Goal: Task Accomplishment & Management: Use online tool/utility

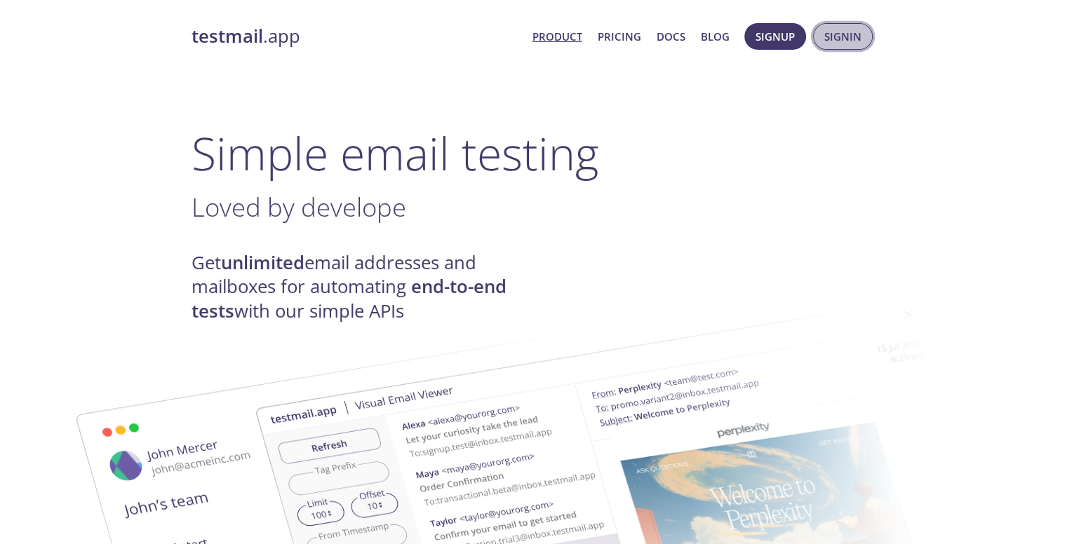
click at [843, 27] on span "Signin" at bounding box center [842, 36] width 37 height 18
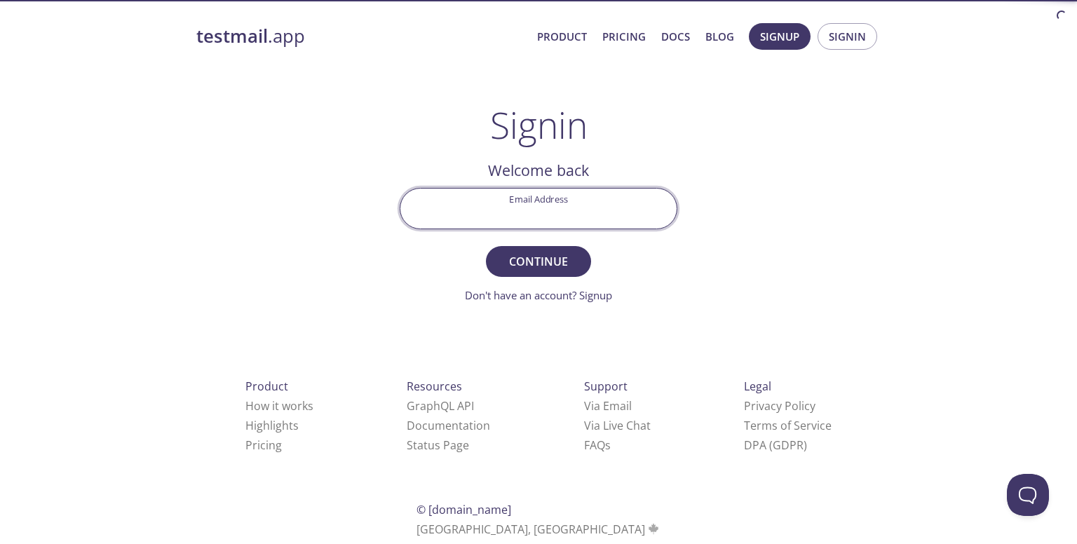
click at [544, 224] on input "Email Address" at bounding box center [538, 209] width 276 height 40
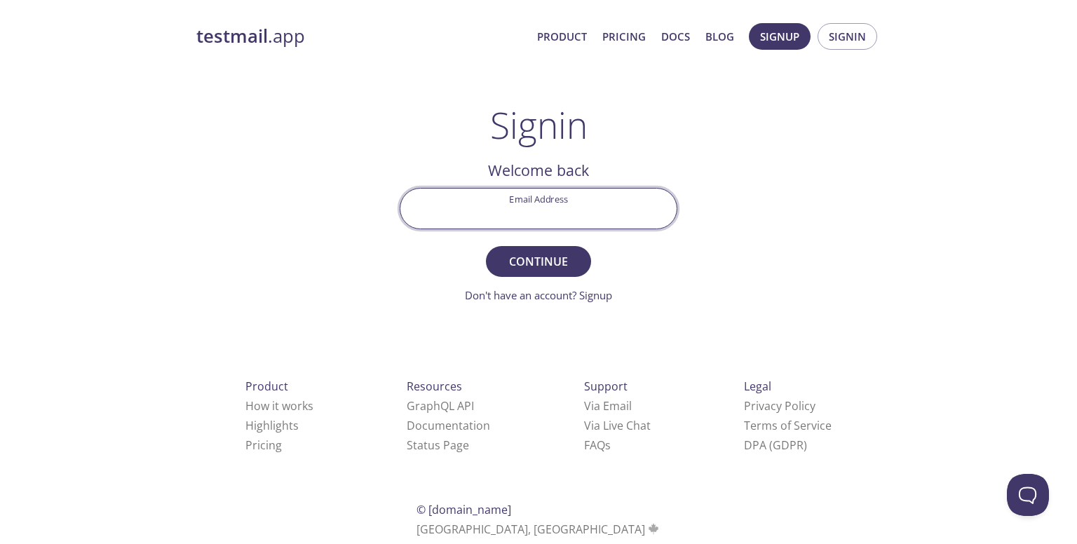
click at [533, 209] on input "Email Address" at bounding box center [538, 209] width 276 height 40
type input "karthikeyan.ad23@bitsathy.ac.in"
click at [486, 246] on button "Continue" at bounding box center [538, 261] width 105 height 31
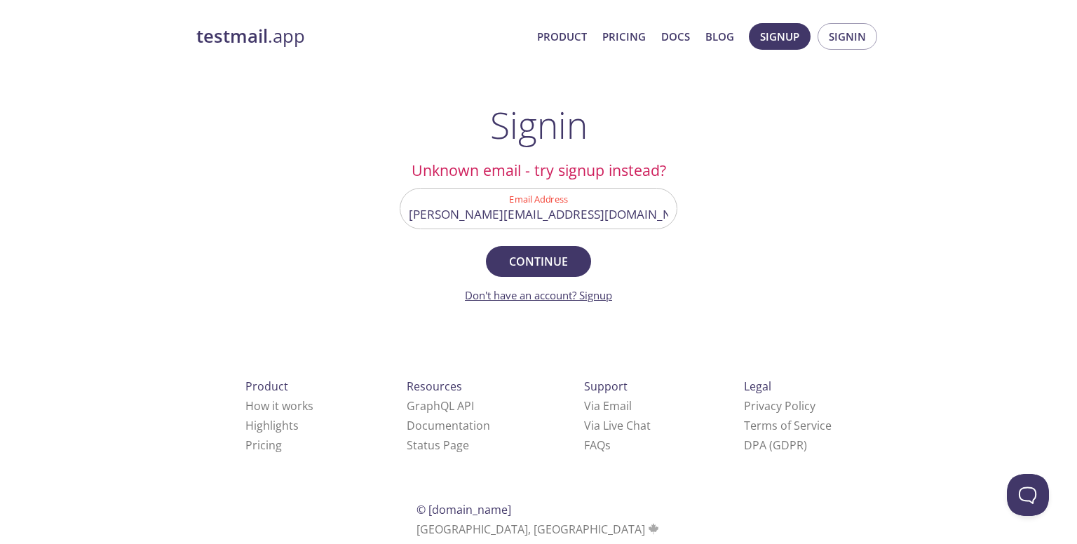
click at [586, 290] on link "Don't have an account? Signup" at bounding box center [538, 295] width 147 height 14
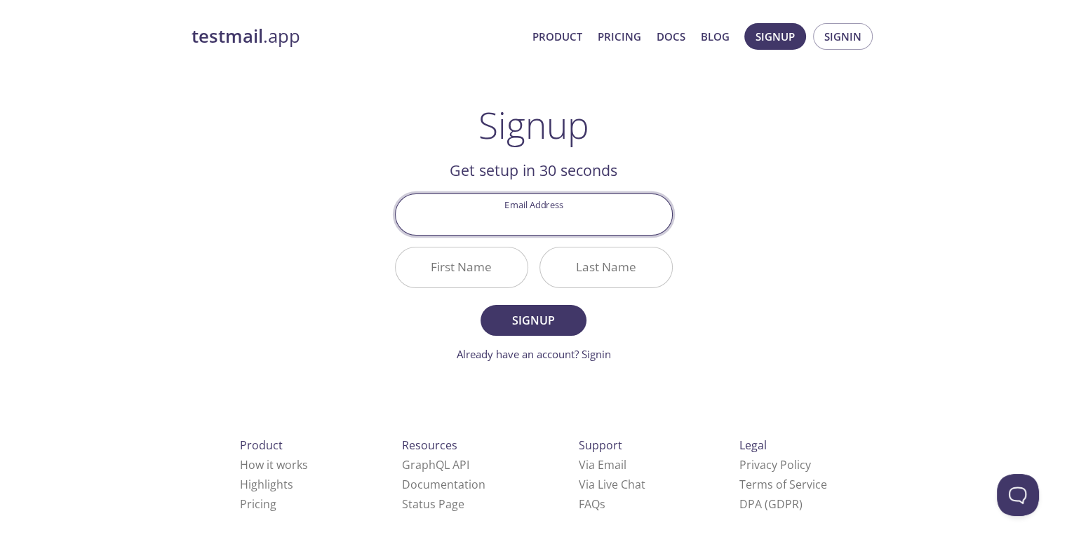
click at [548, 218] on input "Email Address" at bounding box center [534, 214] width 276 height 40
type input "[EMAIL_ADDRESS][DOMAIN_NAME]"
click at [448, 282] on input "First Name" at bounding box center [462, 268] width 132 height 40
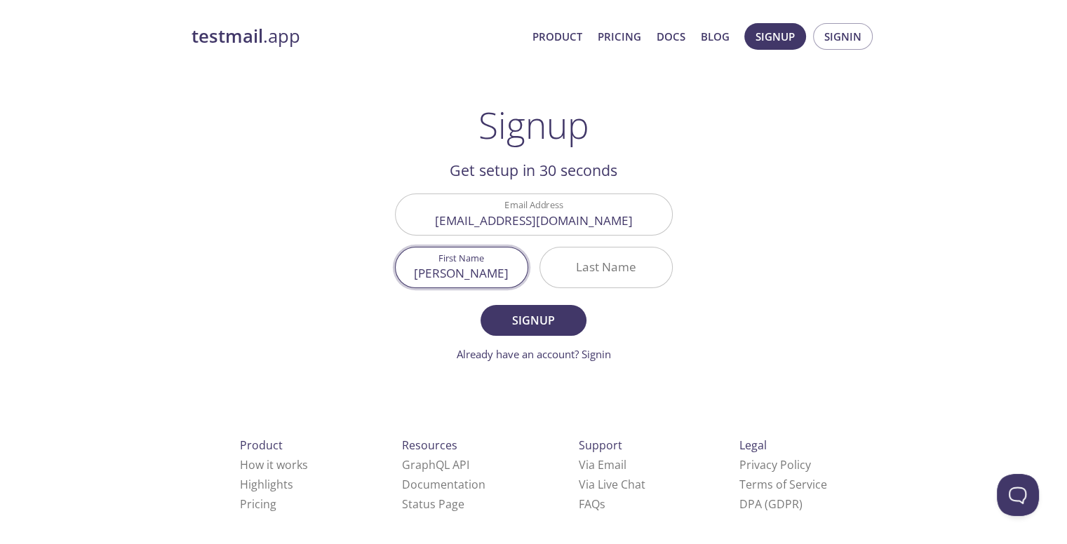
type input "[PERSON_NAME]"
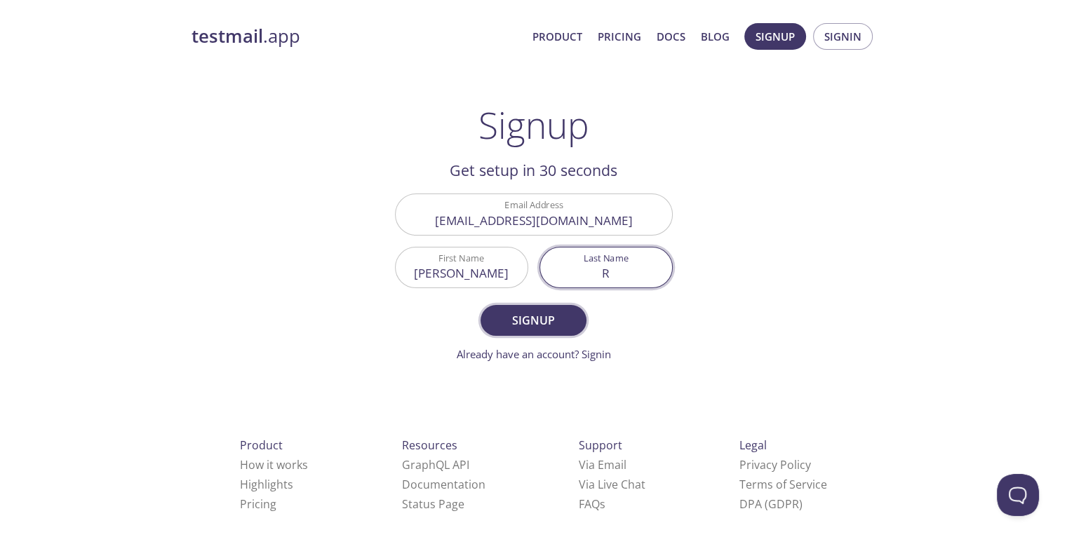
type input "R"
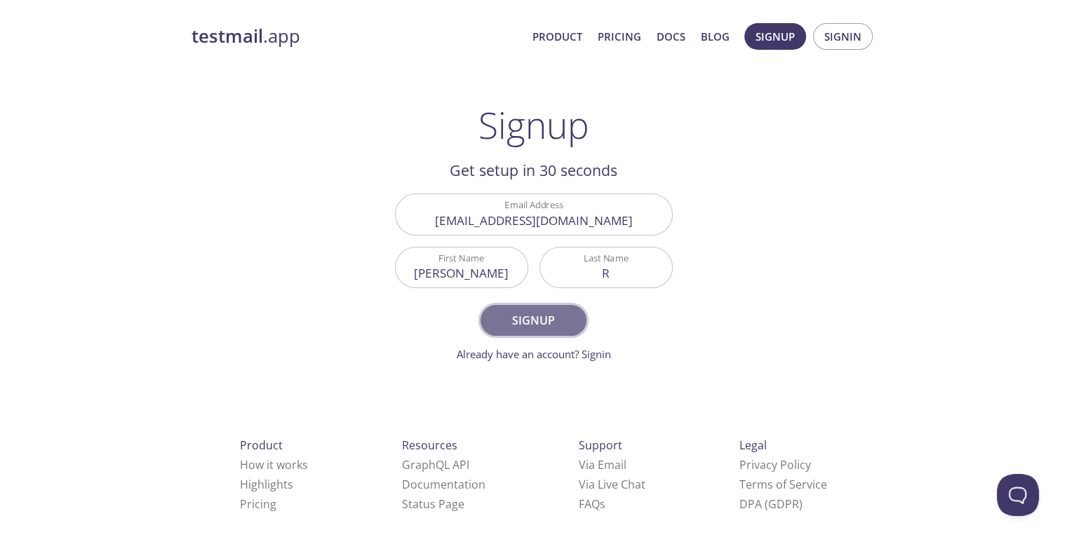
click at [511, 317] on span "Signup" at bounding box center [533, 321] width 74 height 20
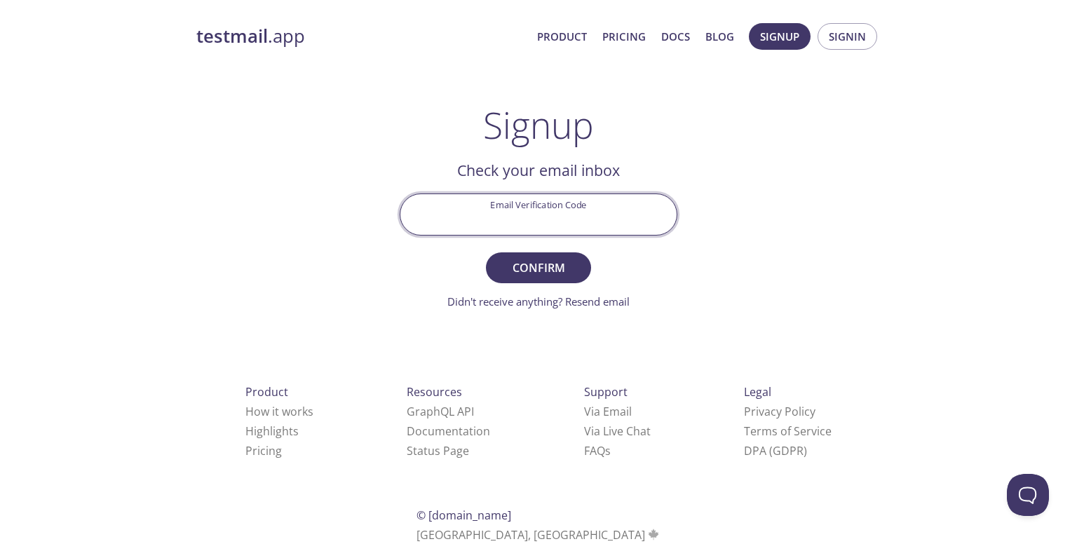
click at [500, 214] on input "Email Verification Code" at bounding box center [538, 214] width 276 height 40
paste input "3D1B7N5"
type input "3D1B7N5"
click at [486, 252] on button "Confirm" at bounding box center [538, 267] width 105 height 31
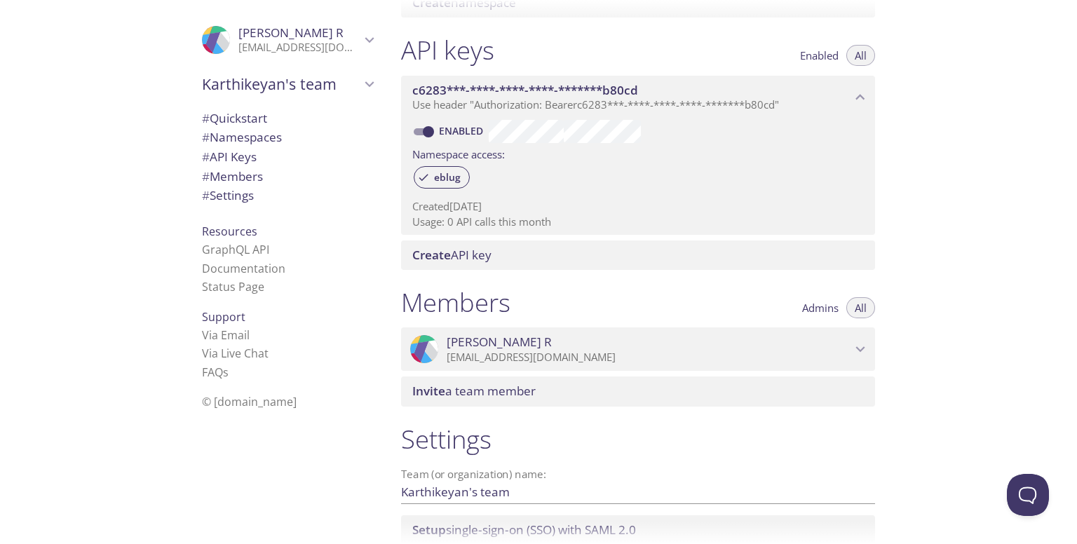
scroll to position [453, 0]
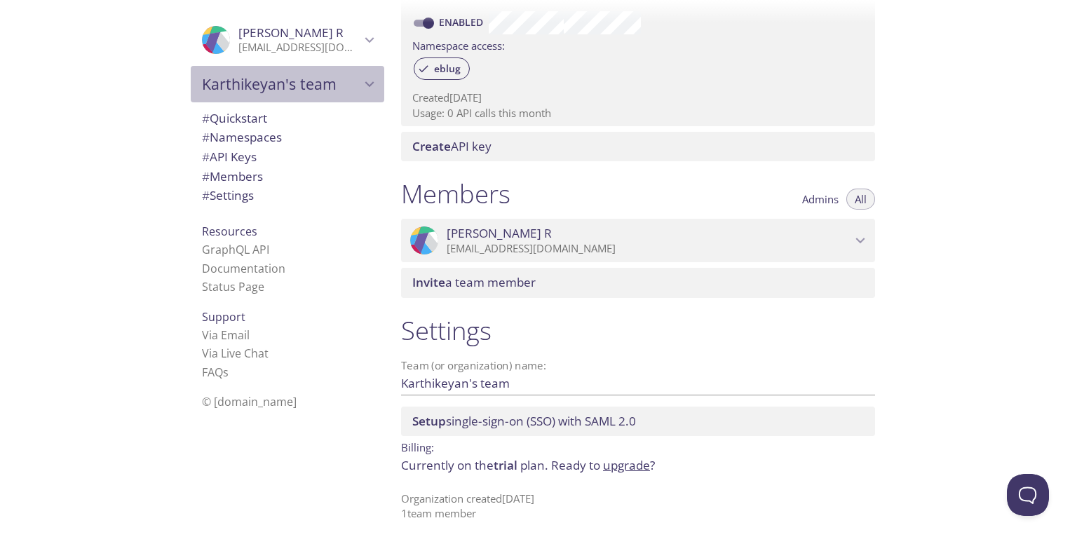
click at [296, 95] on div "Karthikeyan's team" at bounding box center [288, 84] width 194 height 36
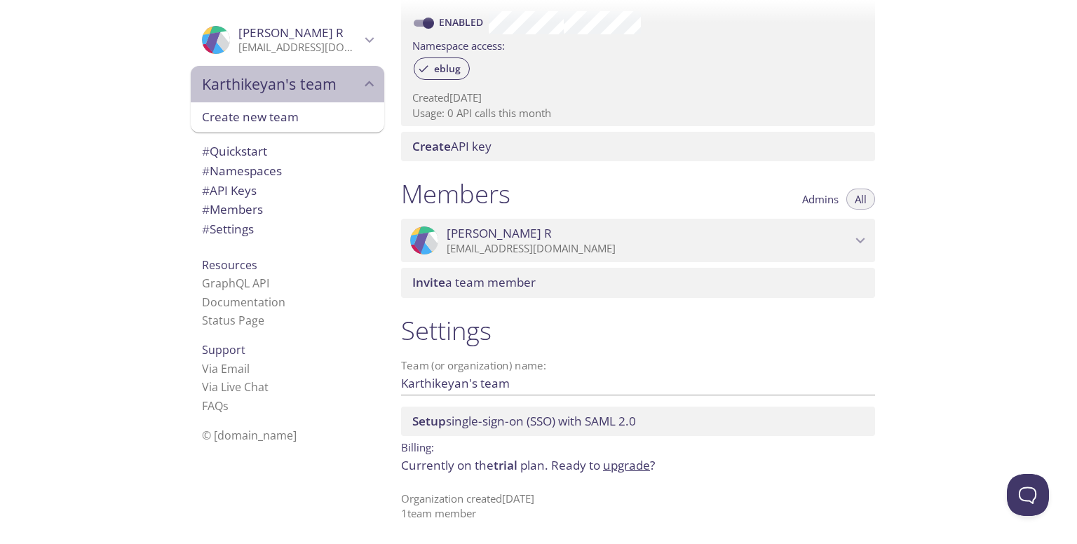
click at [285, 100] on div "Karthikeyan's team" at bounding box center [288, 84] width 194 height 36
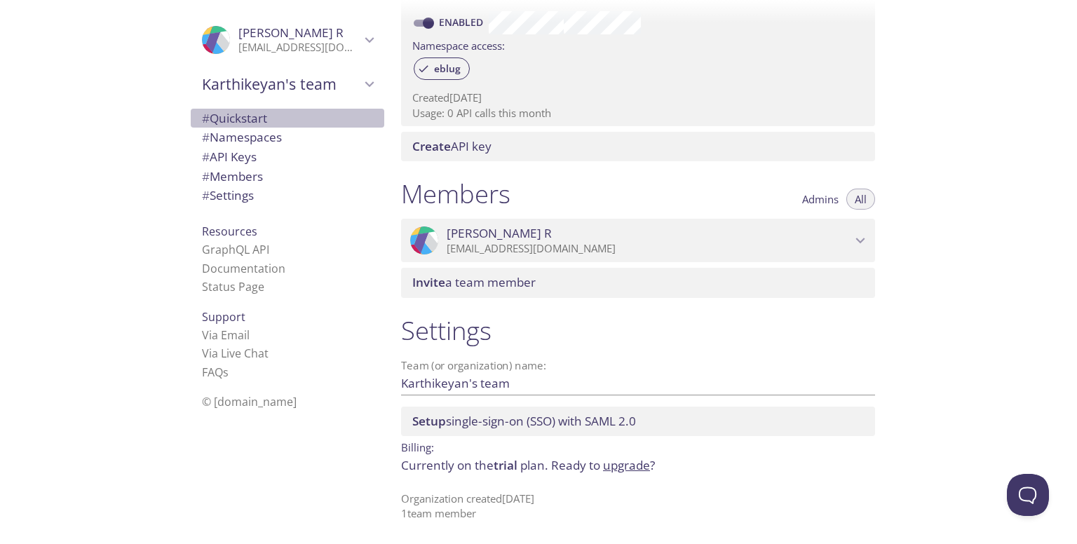
click at [241, 124] on span "# Quickstart" at bounding box center [234, 118] width 65 height 16
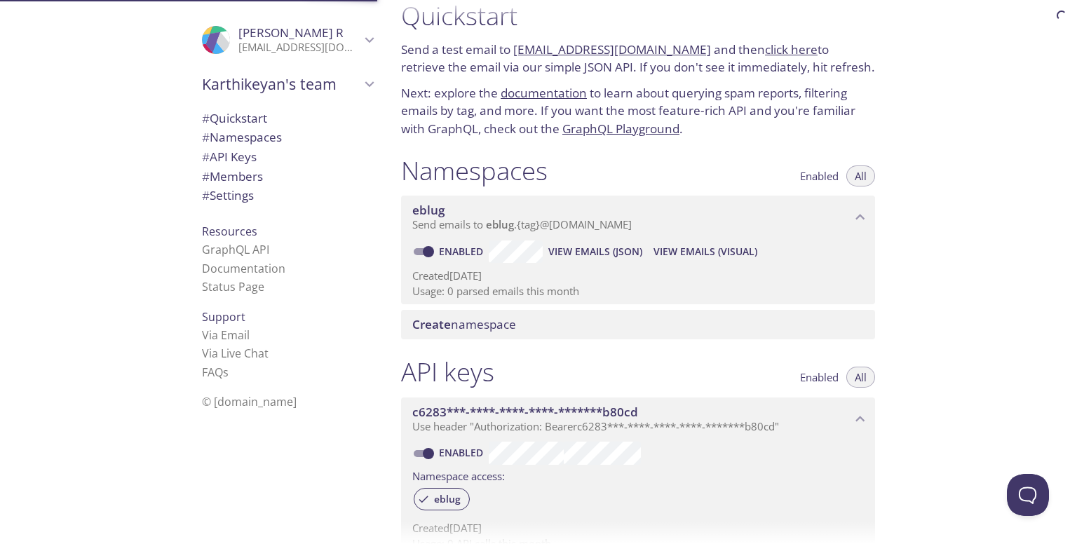
scroll to position [22, 0]
click at [772, 48] on link "click here" at bounding box center [791, 49] width 53 height 16
click at [630, 46] on link "[EMAIL_ADDRESS][DOMAIN_NAME]" at bounding box center [612, 49] width 198 height 16
click at [809, 245] on div "Enabled View Emails (JSON) View Emails (Visual)" at bounding box center [638, 252] width 452 height 22
click at [708, 166] on div "Namespaces Enabled All" at bounding box center [638, 172] width 474 height 35
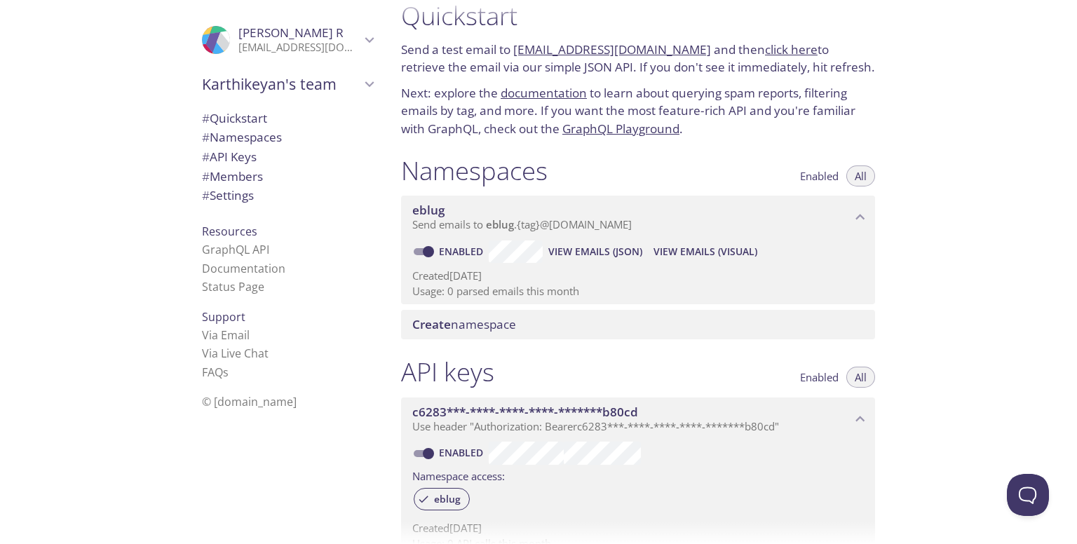
drag, startPoint x: 553, startPoint y: 171, endPoint x: 499, endPoint y: 177, distance: 53.7
click at [499, 177] on div "Namespaces Enabled All" at bounding box center [638, 172] width 474 height 35
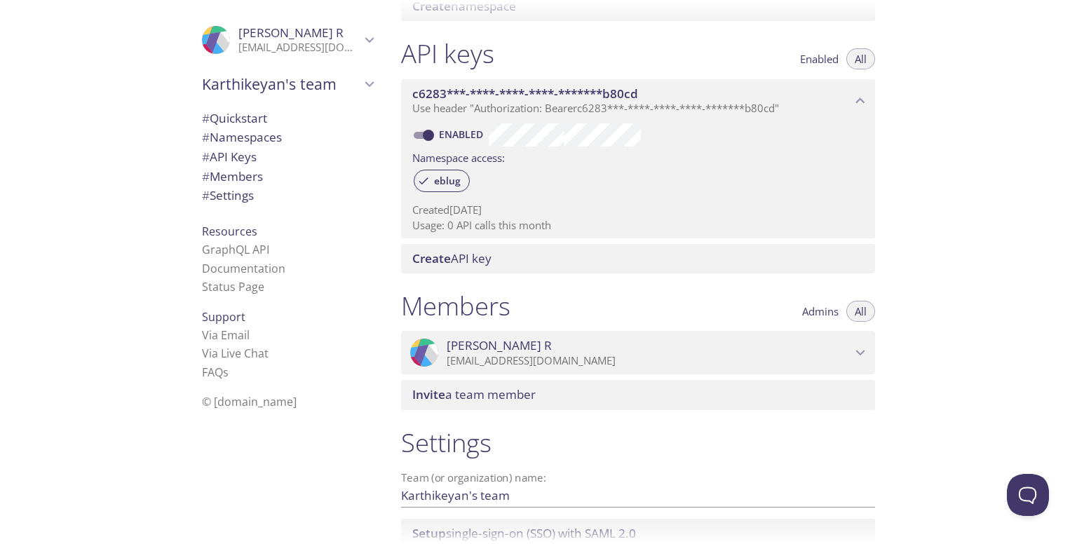
scroll to position [0, 0]
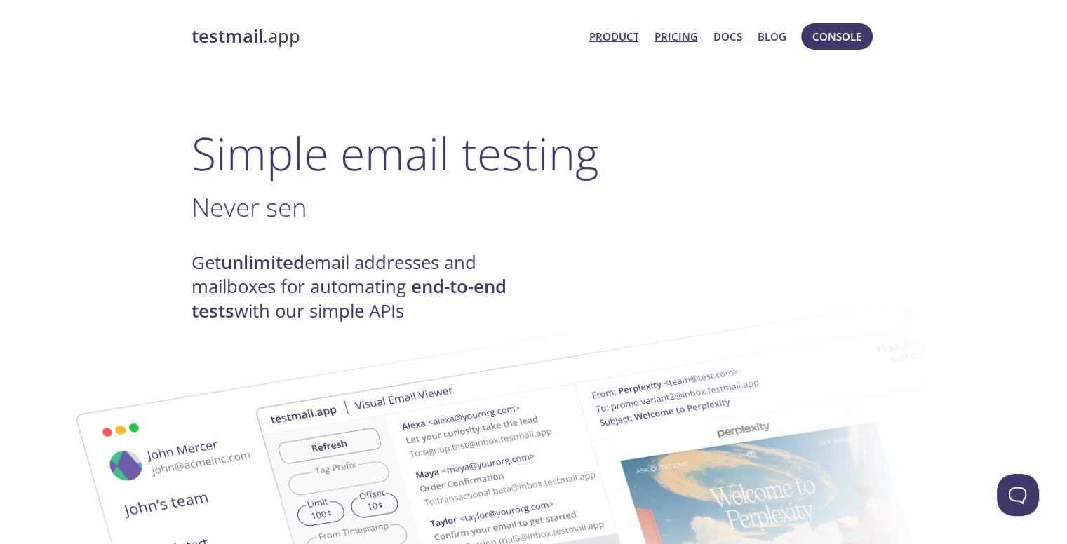
click at [692, 27] on link "Pricing" at bounding box center [675, 36] width 43 height 18
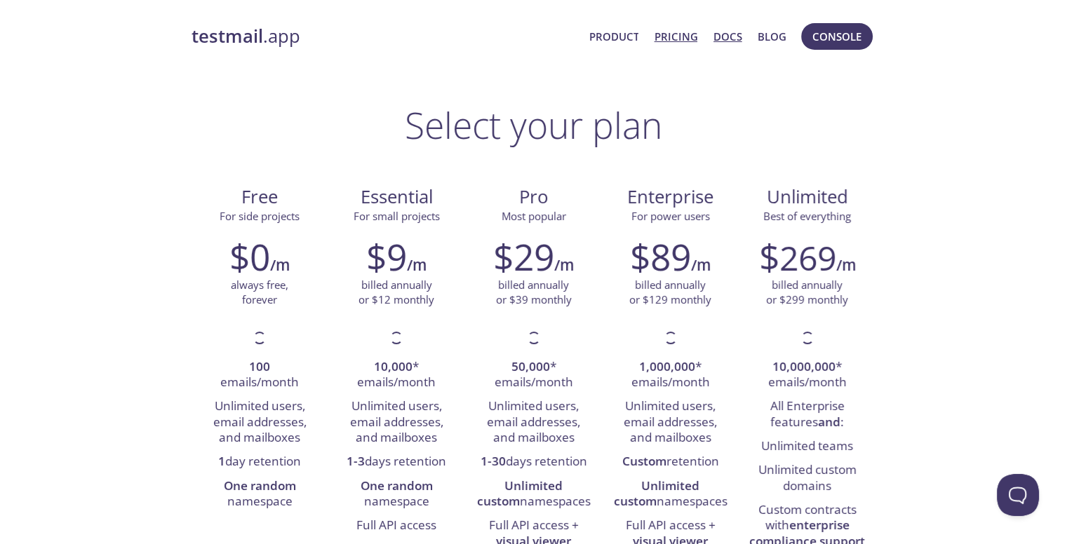
click at [714, 30] on link "Docs" at bounding box center [727, 36] width 29 height 18
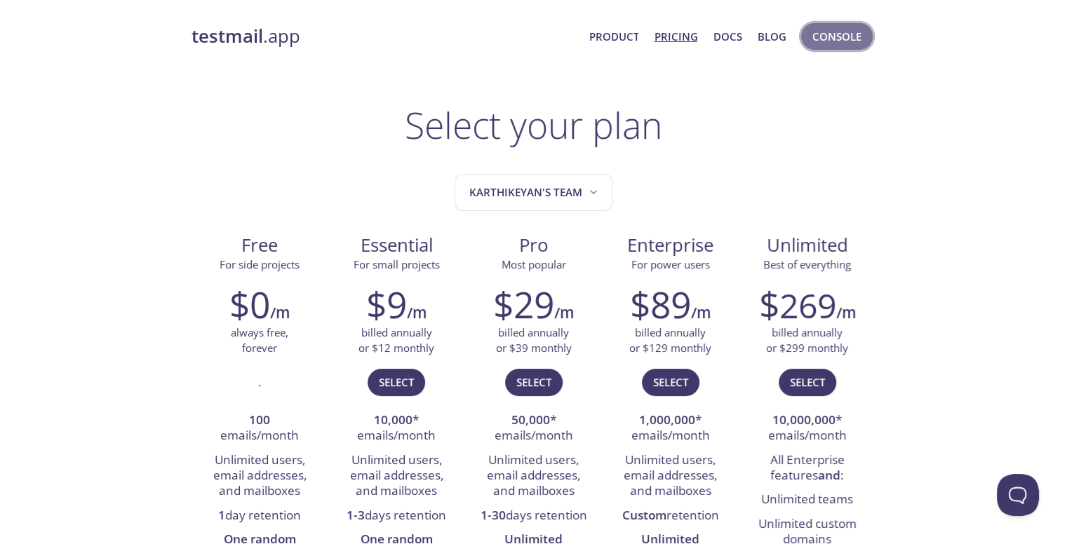
click at [840, 33] on span "Console" at bounding box center [836, 36] width 49 height 18
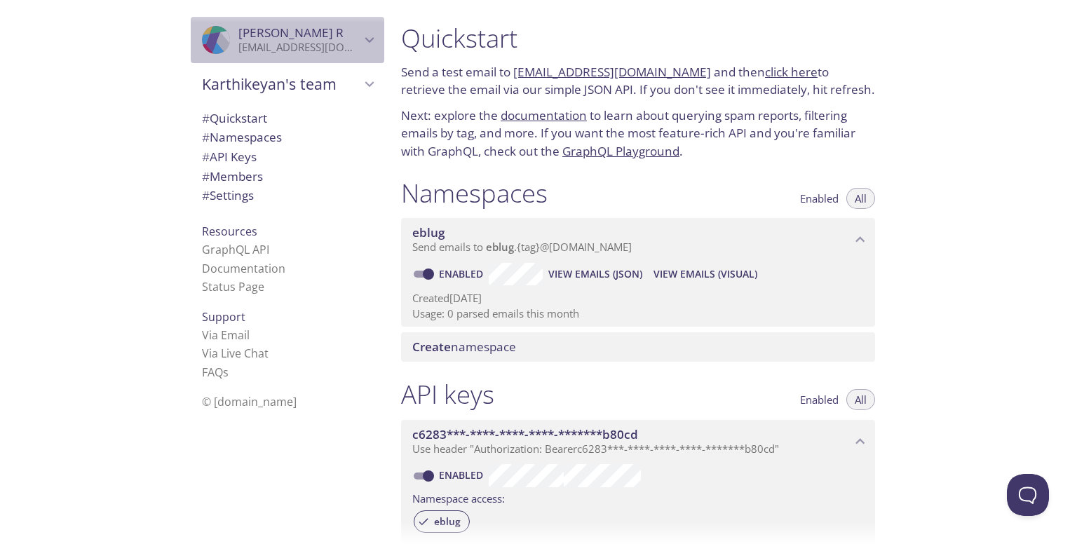
click at [352, 56] on div ".cls-1 { fill: #6d5ca8; } .cls-2 { fill: #3fc191; } .cls-3 { fill: #3b4752; } .…" at bounding box center [288, 40] width 194 height 46
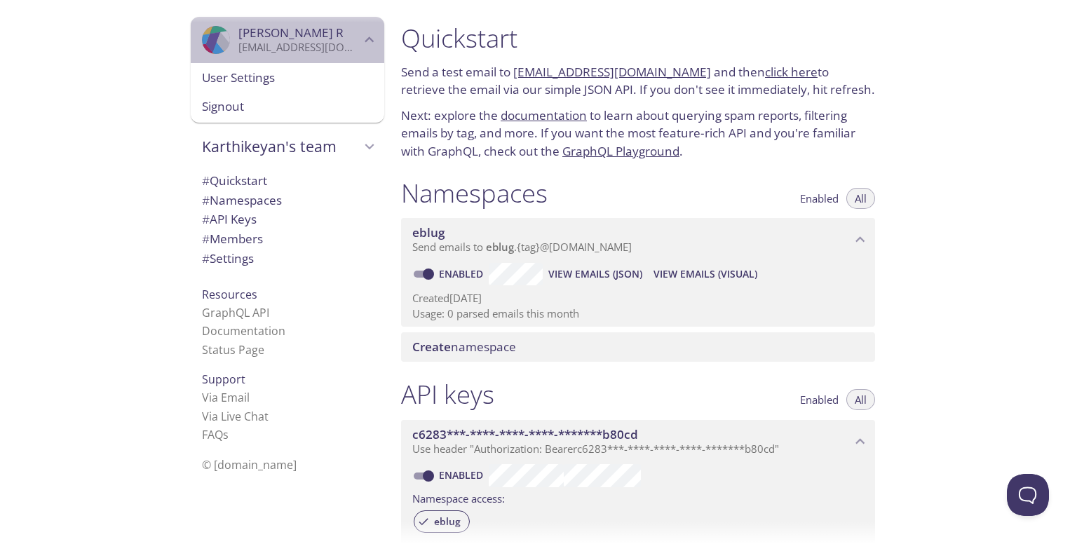
click at [352, 56] on div ".cls-1 { fill: #6d5ca8; } .cls-2 { fill: #3fc191; } .cls-3 { fill: #3b4752; } .…" at bounding box center [288, 40] width 194 height 46
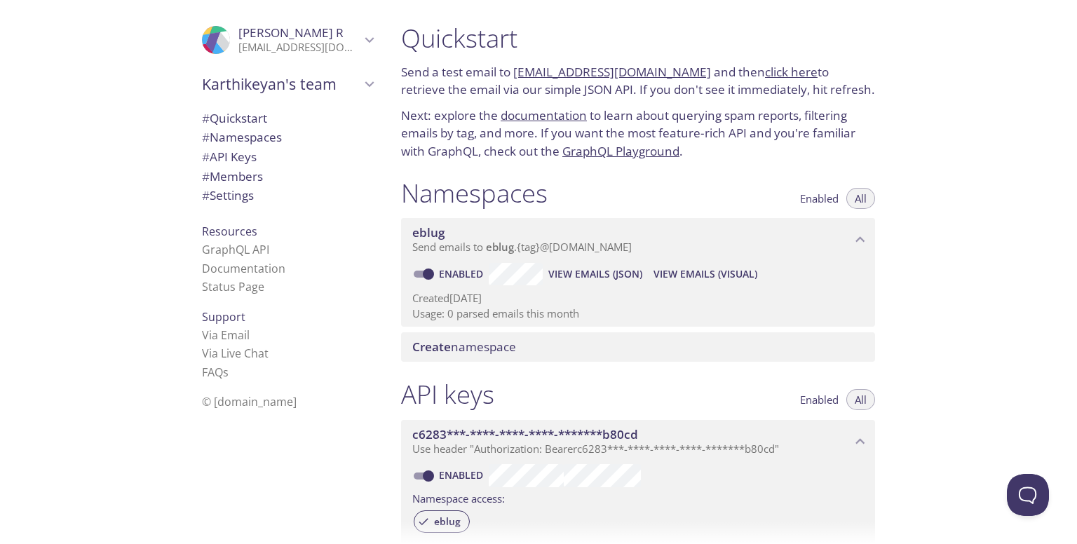
click at [124, 239] on div ".cls-1 { fill: #6d5ca8; } .cls-2 { fill: #3fc191; } .cls-3 { fill: #3b4752; } .…" at bounding box center [195, 272] width 390 height 544
click at [216, 270] on link "Documentation" at bounding box center [243, 268] width 83 height 15
click at [231, 283] on link "Status Page" at bounding box center [233, 286] width 62 height 15
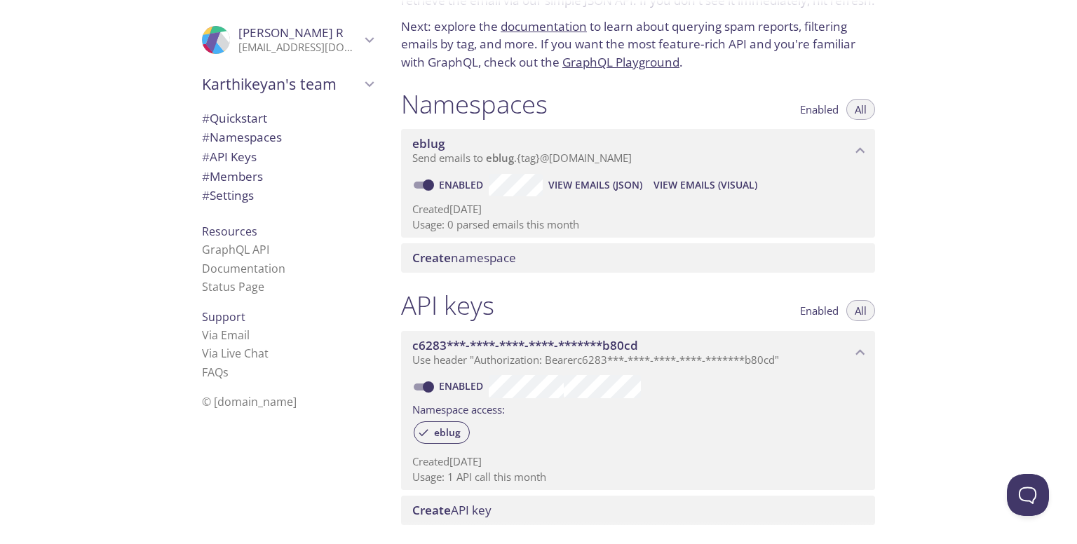
scroll to position [90, 0]
click at [569, 186] on span "View Emails (JSON)" at bounding box center [595, 184] width 94 height 17
click at [717, 184] on span "View Emails (Visual)" at bounding box center [706, 184] width 104 height 17
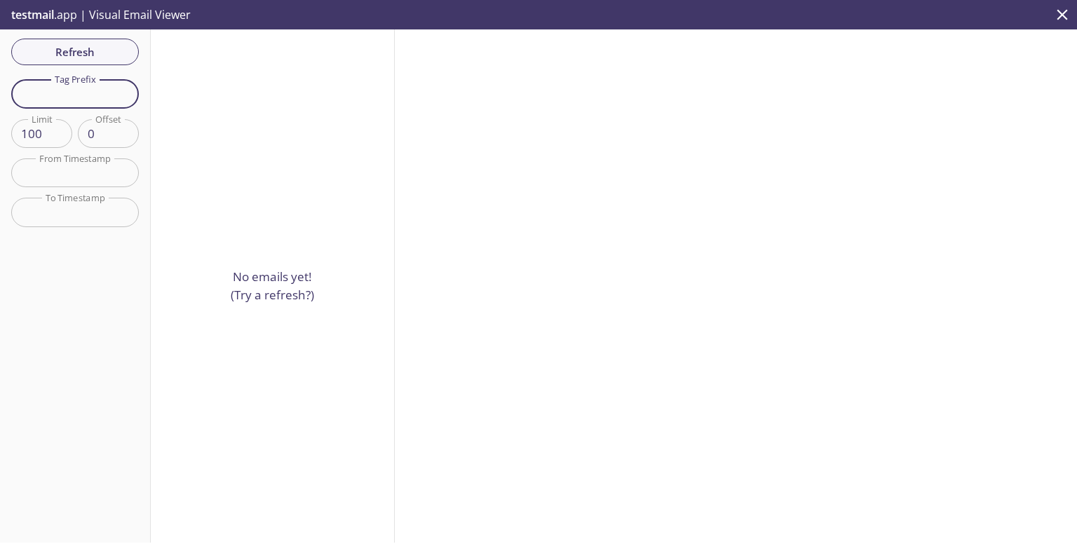
click at [74, 101] on input "text" at bounding box center [75, 93] width 128 height 29
click at [95, 180] on input "text" at bounding box center [75, 173] width 128 height 29
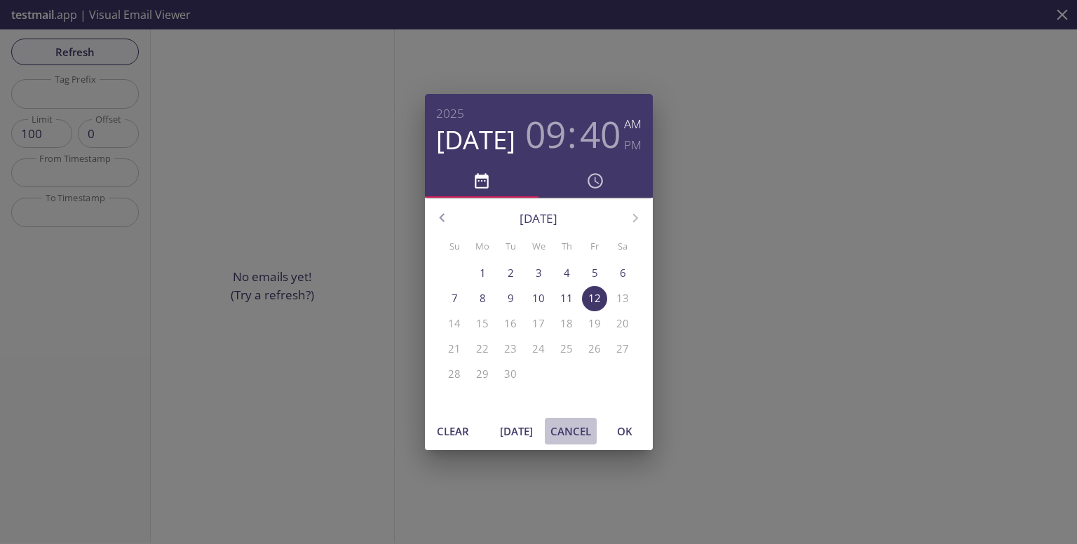
click at [575, 438] on span "Cancel" at bounding box center [571, 431] width 41 height 18
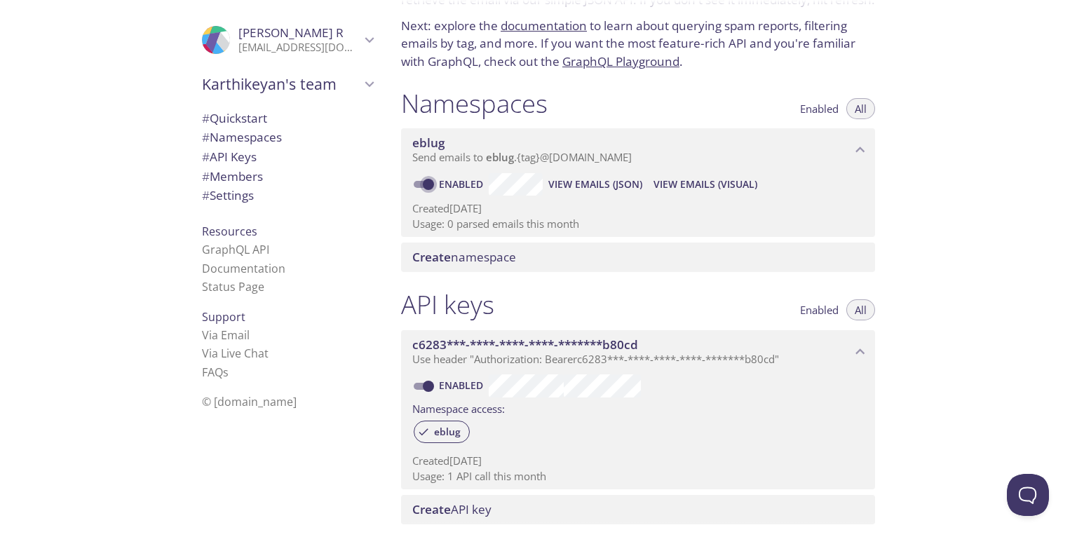
click at [422, 190] on input "Enabled" at bounding box center [428, 184] width 50 height 17
click at [735, 185] on span "View Emails (Visual)" at bounding box center [708, 184] width 104 height 17
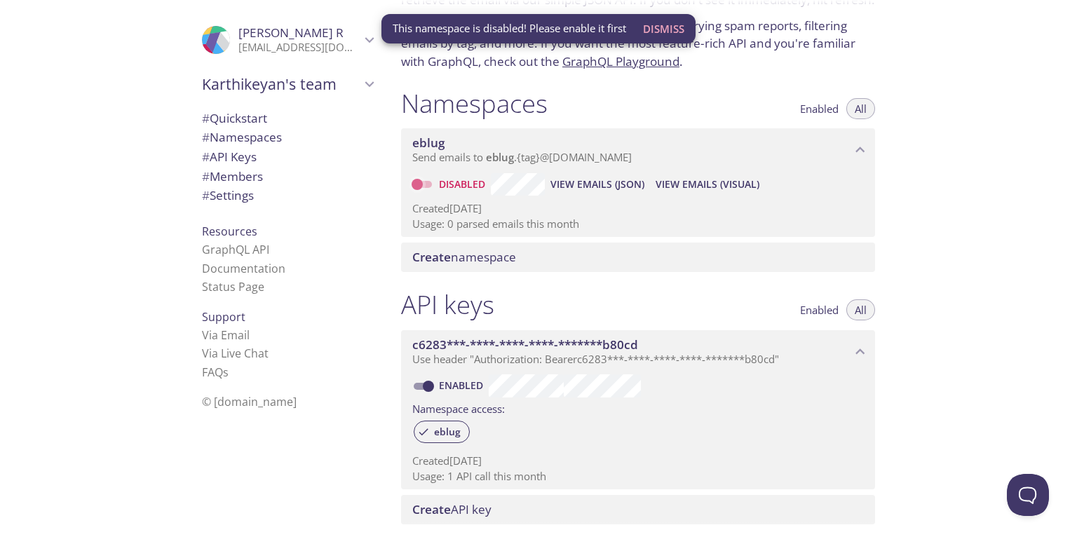
click at [419, 189] on input "Disabled" at bounding box center [417, 184] width 50 height 17
checkbox input "true"
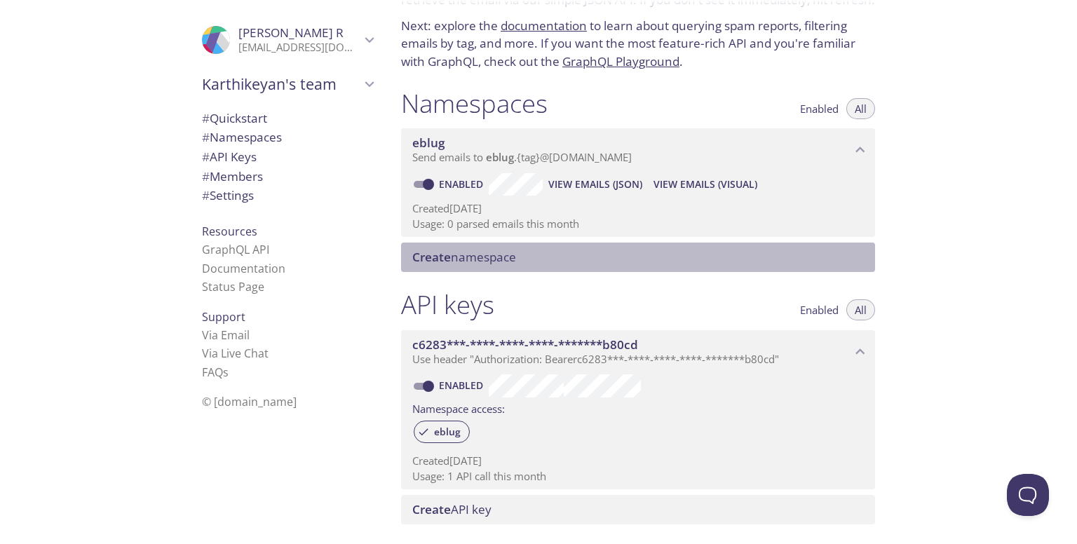
click at [565, 257] on span "Create namespace" at bounding box center [640, 257] width 457 height 15
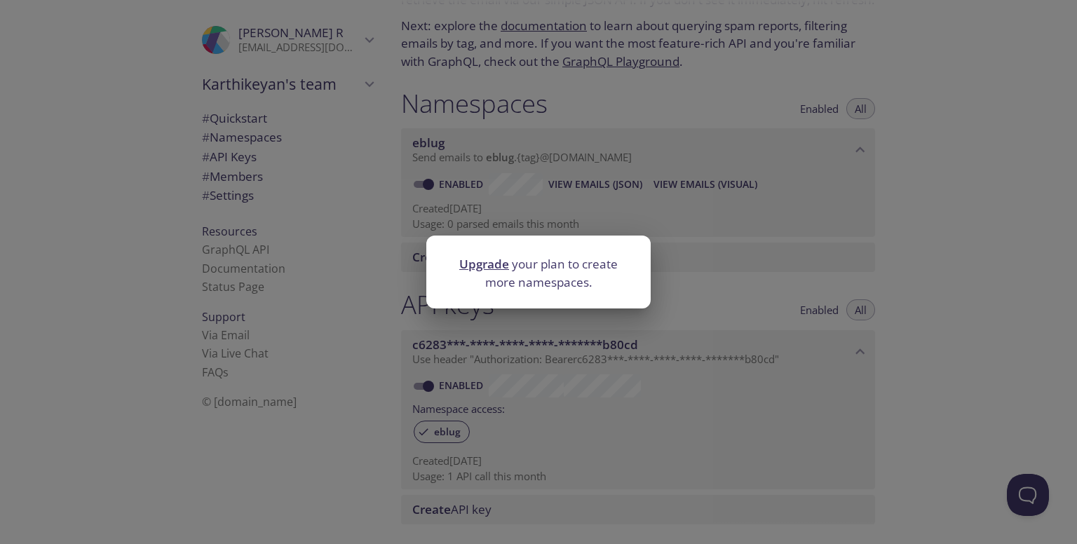
click at [586, 360] on div "Upgrade your plan to create more namespaces." at bounding box center [538, 272] width 1077 height 544
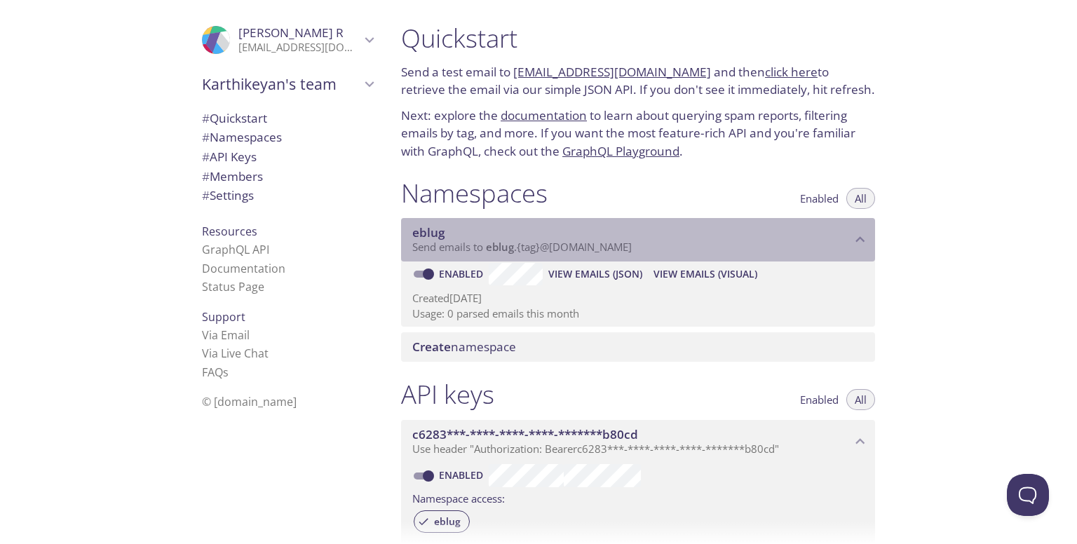
click at [522, 250] on span "Send emails to eblug . {tag} @inbox.testmail.app" at bounding box center [522, 247] width 220 height 14
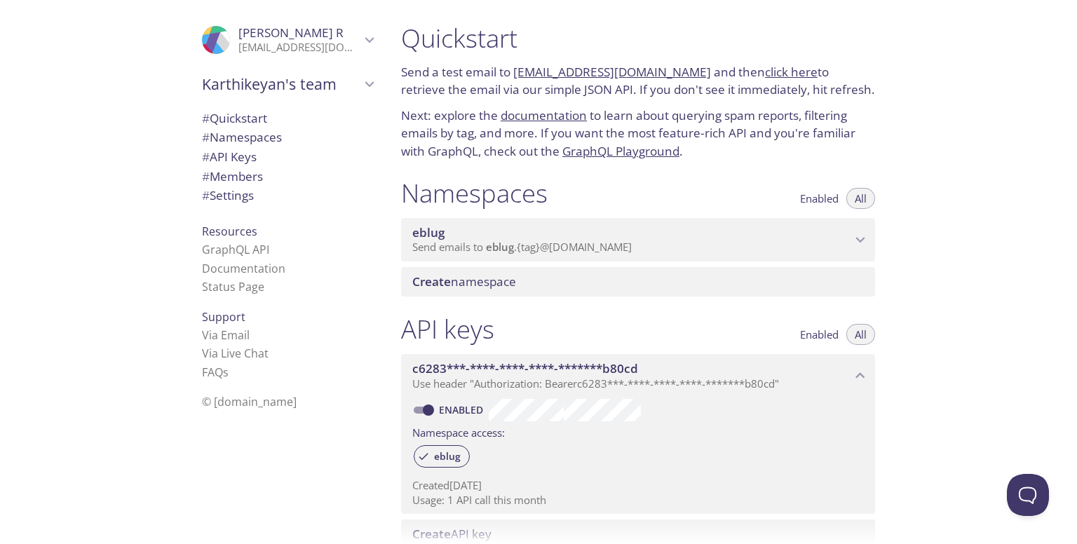
click at [522, 250] on span "Send emails to eblug . {tag} @inbox.testmail.app" at bounding box center [522, 247] width 220 height 14
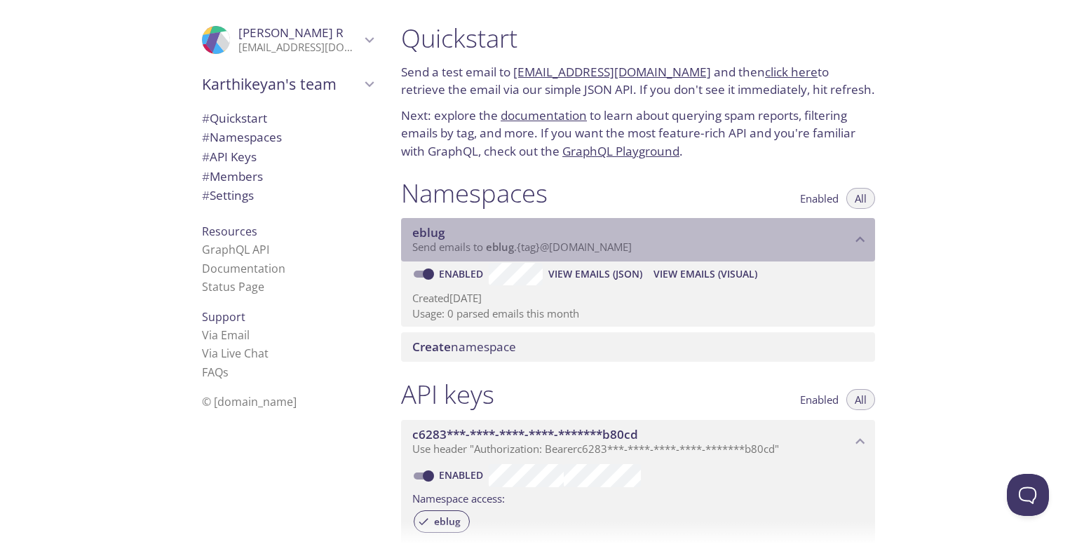
click at [492, 250] on span "eblug" at bounding box center [500, 247] width 28 height 14
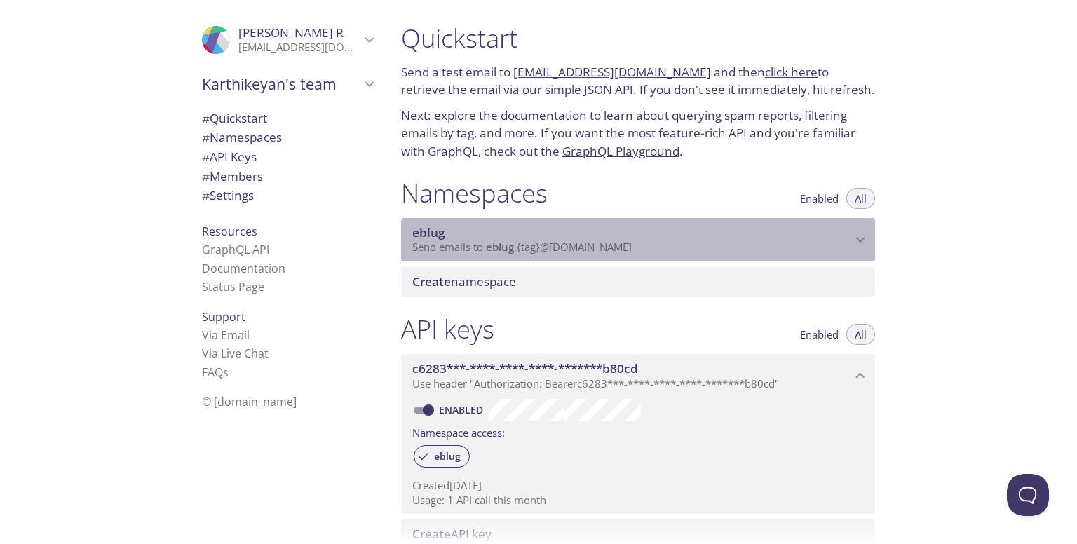
click at [492, 250] on span "eblug" at bounding box center [500, 247] width 28 height 14
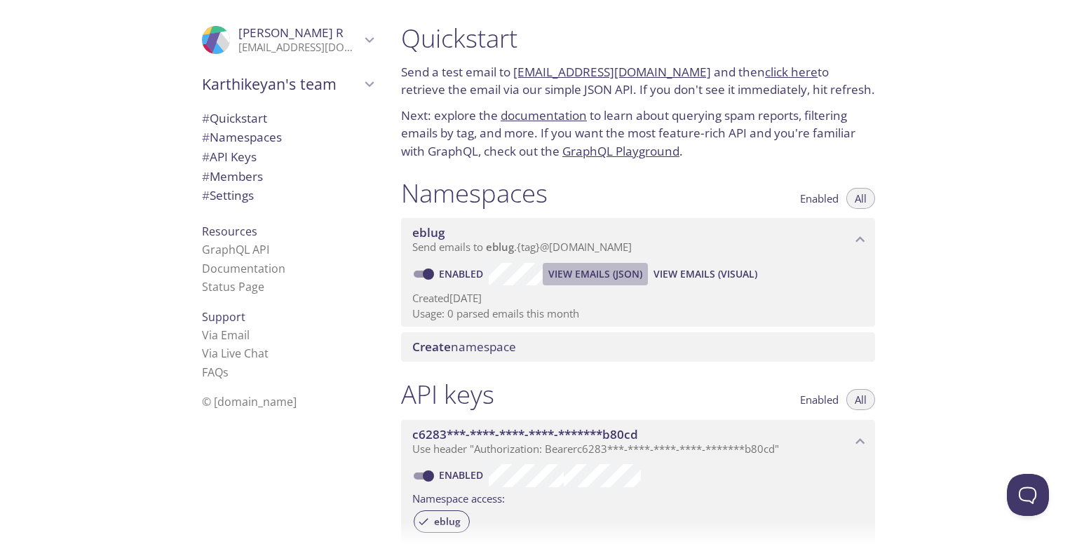
click at [614, 271] on span "View Emails (JSON)" at bounding box center [595, 274] width 94 height 17
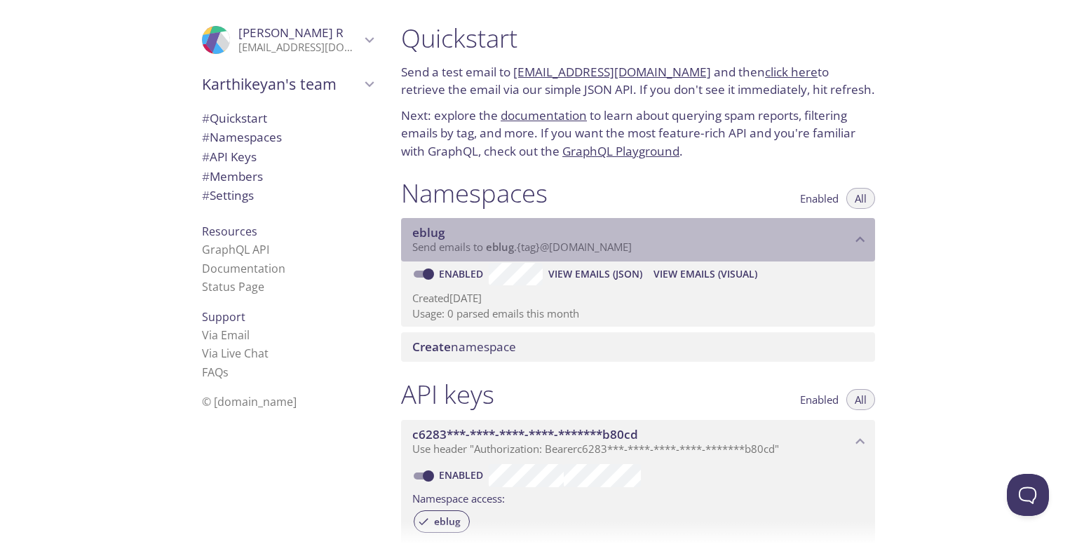
drag, startPoint x: 488, startPoint y: 250, endPoint x: 612, endPoint y: 287, distance: 128.9
click at [612, 287] on div "eblug Send emails to eblug . {tag} @inbox.testmail.app Enabled View Emails (JSO…" at bounding box center [638, 272] width 474 height 109
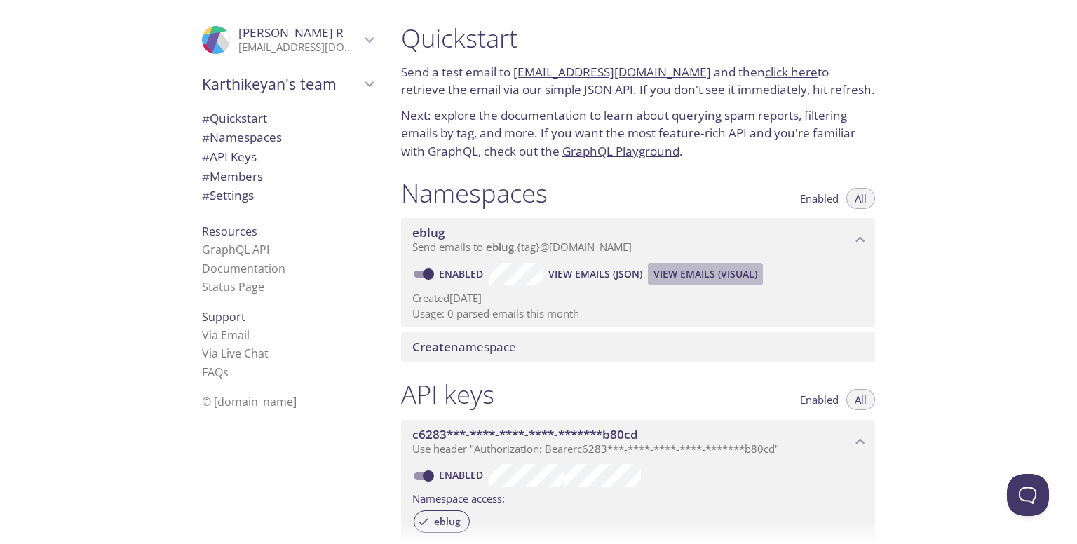
click at [721, 280] on span "View Emails (Visual)" at bounding box center [706, 274] width 104 height 17
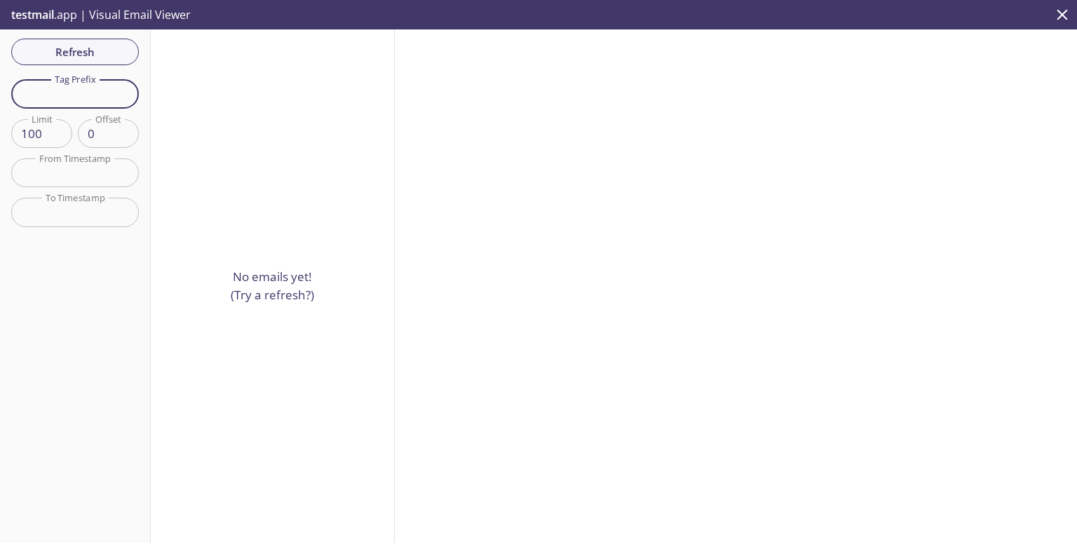
click at [74, 104] on input "text" at bounding box center [75, 93] width 128 height 29
type input "gmail"
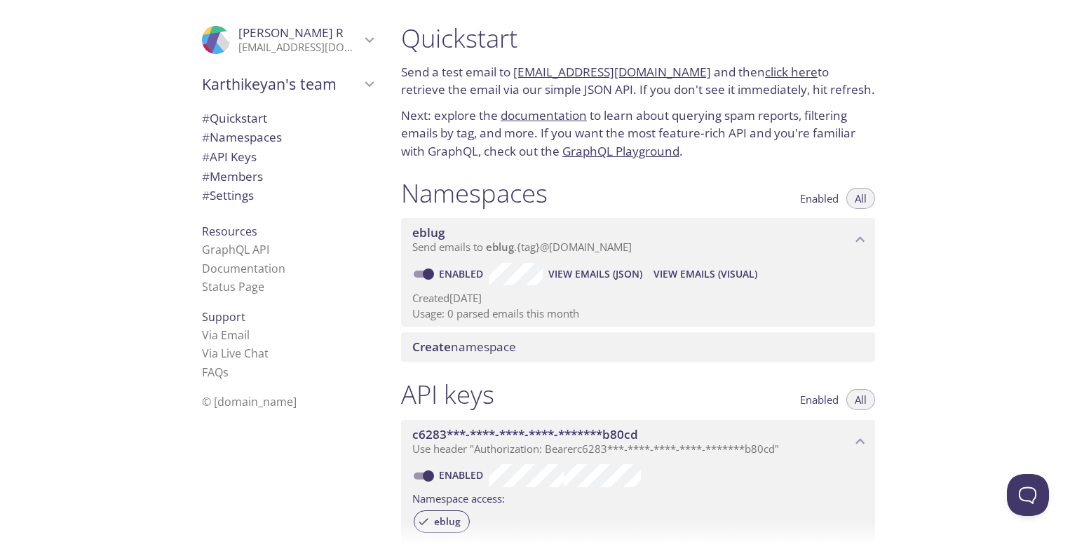
click at [609, 389] on div "API keys Enabled All" at bounding box center [638, 396] width 474 height 35
click at [683, 271] on span "View Emails (Visual)" at bounding box center [706, 274] width 104 height 17
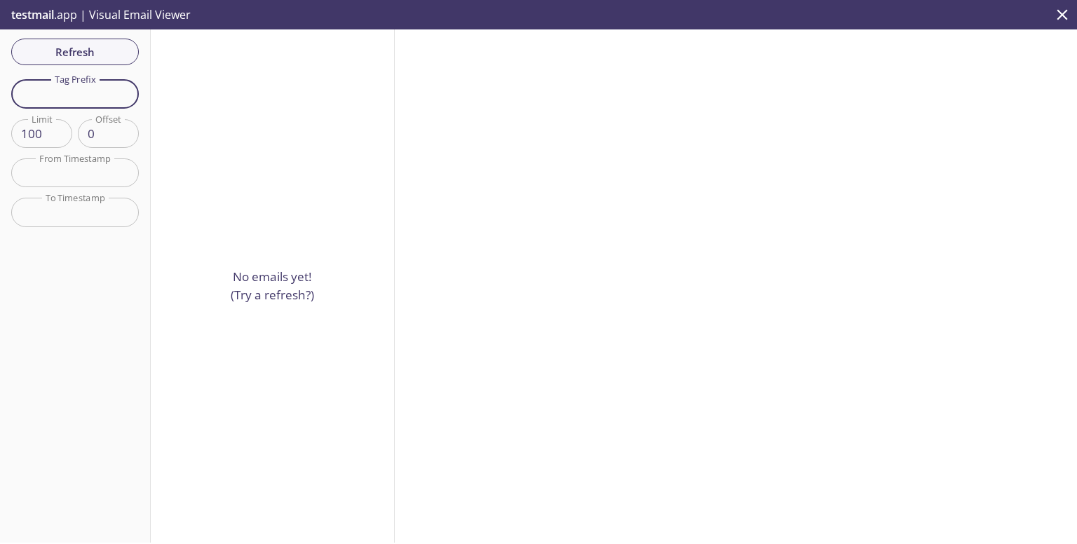
click at [93, 93] on input "text" at bounding box center [75, 93] width 128 height 29
type input "karthi"
click at [86, 52] on span "Refresh" at bounding box center [74, 52] width 105 height 18
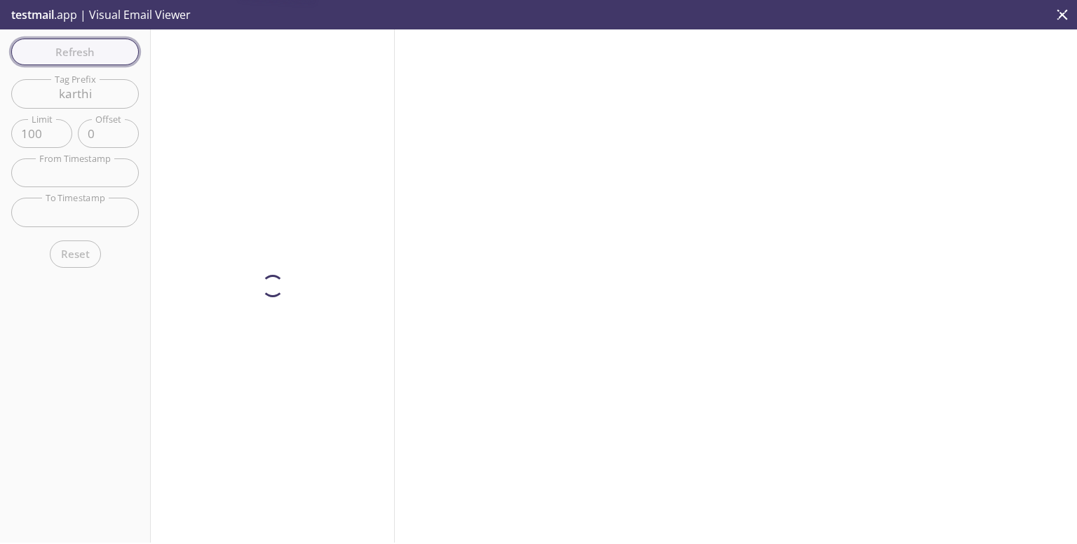
click at [86, 52] on div "Refresh Filters Tag Prefix karthi Tag Prefix Limit 100 Limit Offset 0 Offset Fr…" at bounding box center [75, 285] width 151 height 513
click at [85, 55] on span "Refresh" at bounding box center [74, 52] width 105 height 18
click at [90, 65] on button "Refresh" at bounding box center [75, 52] width 128 height 27
click at [112, 55] on span "Refresh" at bounding box center [74, 52] width 105 height 18
click at [109, 62] on button "Refresh" at bounding box center [75, 52] width 128 height 27
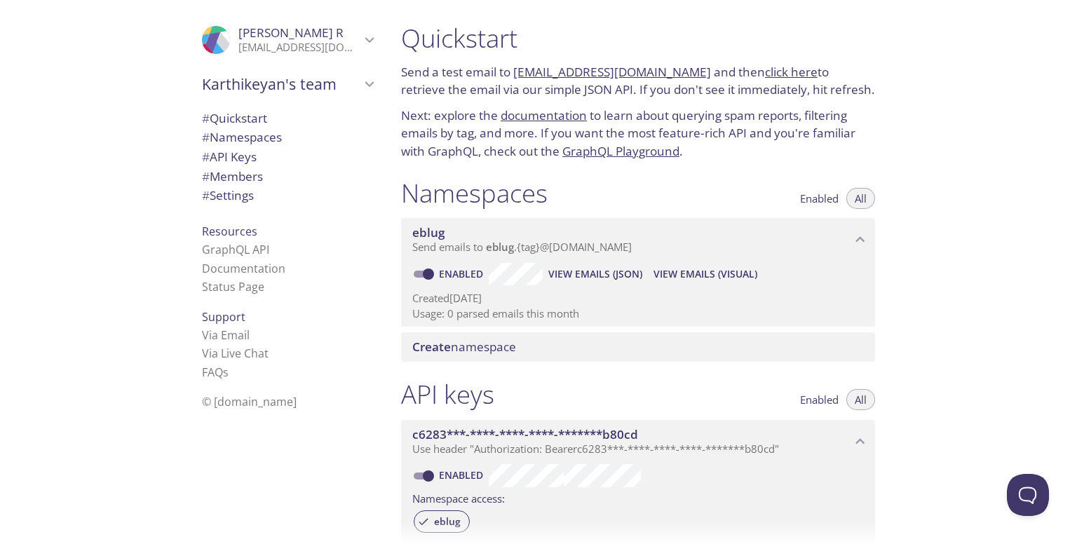
click at [687, 267] on span "View Emails (Visual)" at bounding box center [706, 274] width 104 height 17
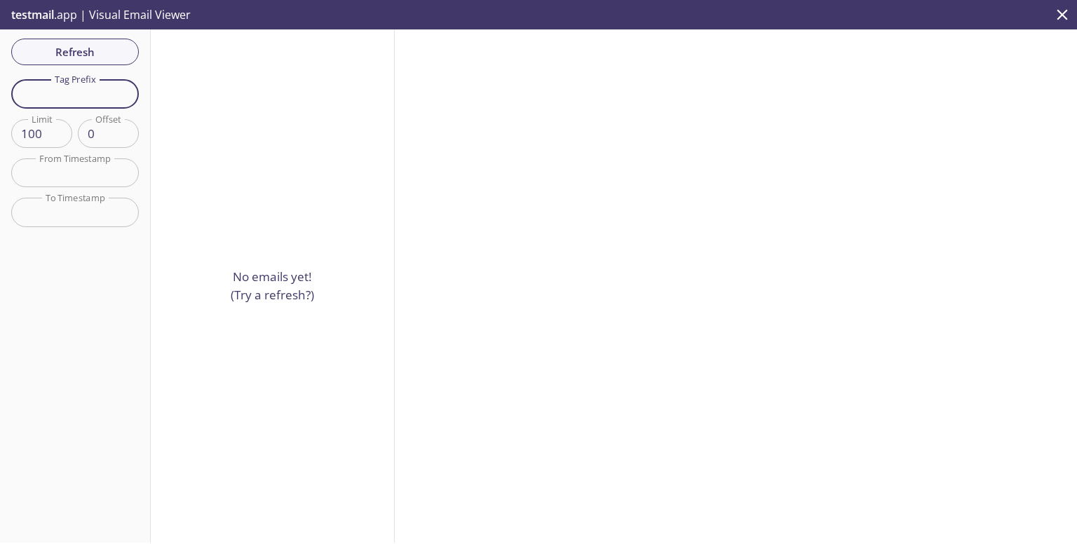
click at [73, 95] on input "text" at bounding box center [75, 93] width 128 height 29
type input "karthi"
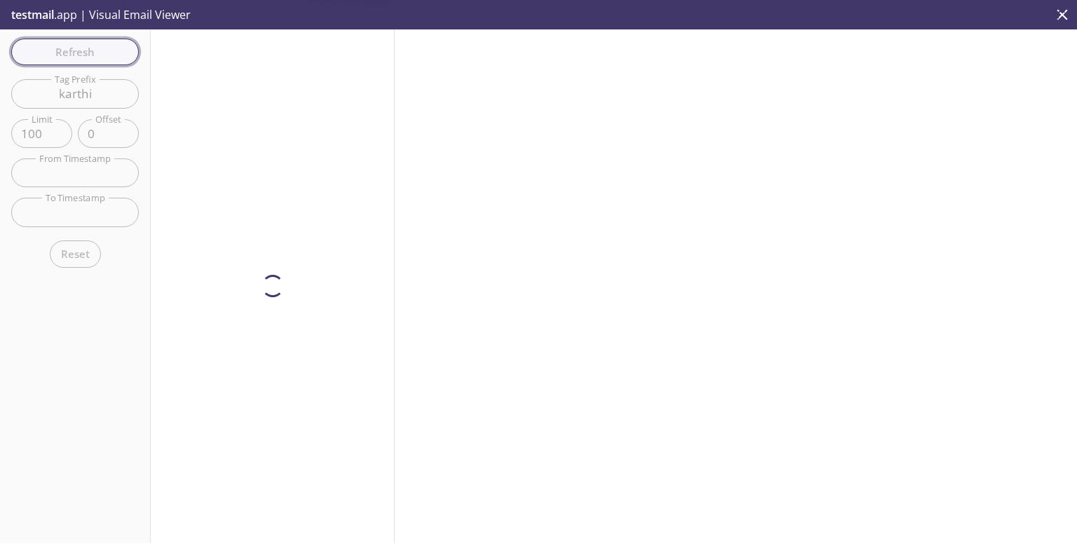
click at [83, 59] on div "Refresh Filters Tag Prefix karthi Tag Prefix Limit 100 Limit Offset 0 Offset Fr…" at bounding box center [75, 285] width 151 height 513
click at [118, 46] on span "Refresh" at bounding box center [74, 52] width 105 height 18
click at [89, 60] on span "Refresh" at bounding box center [74, 52] width 105 height 18
click at [76, 47] on span "Refresh" at bounding box center [74, 52] width 105 height 18
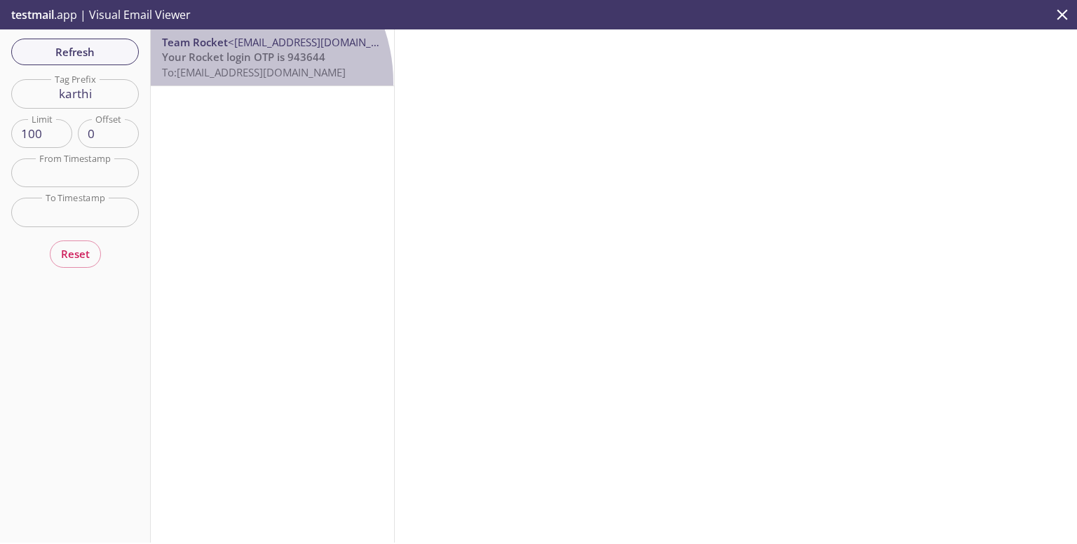
click at [225, 83] on div "Team Rocket <[EMAIL_ADDRESS][DOMAIN_NAME]> Your Rocket login OTP is 943644 To: …" at bounding box center [272, 57] width 243 height 56
